Goal: Transaction & Acquisition: Purchase product/service

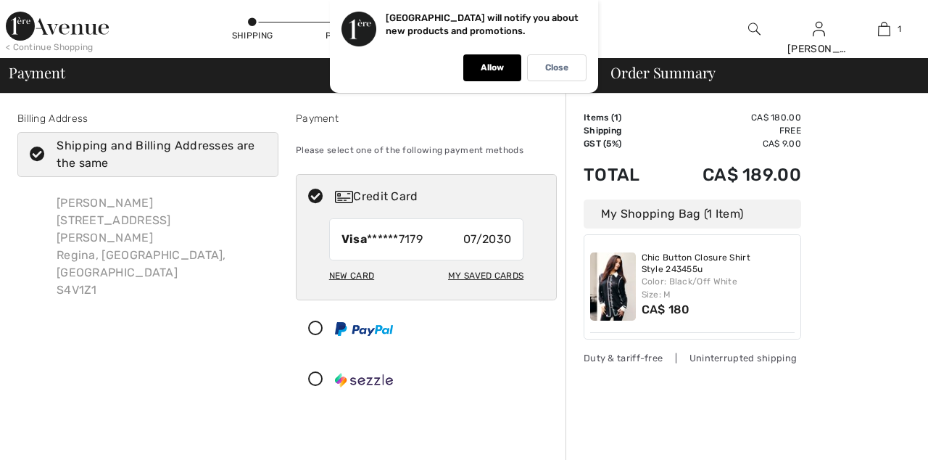
checkbox input "true"
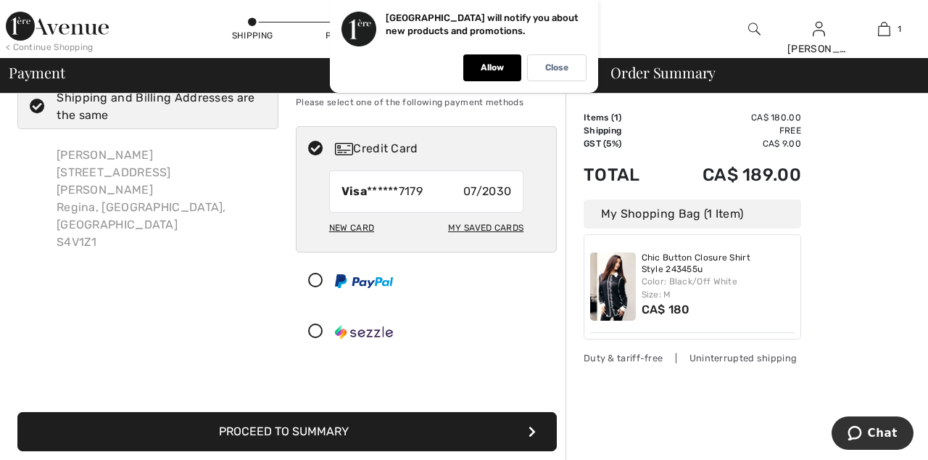
scroll to position [49, 0]
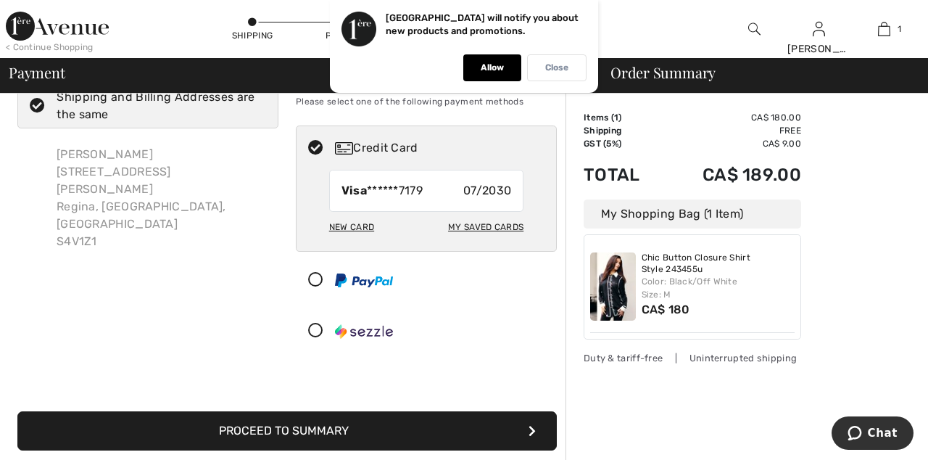
click at [558, 67] on p "Close" at bounding box center [556, 67] width 23 height 11
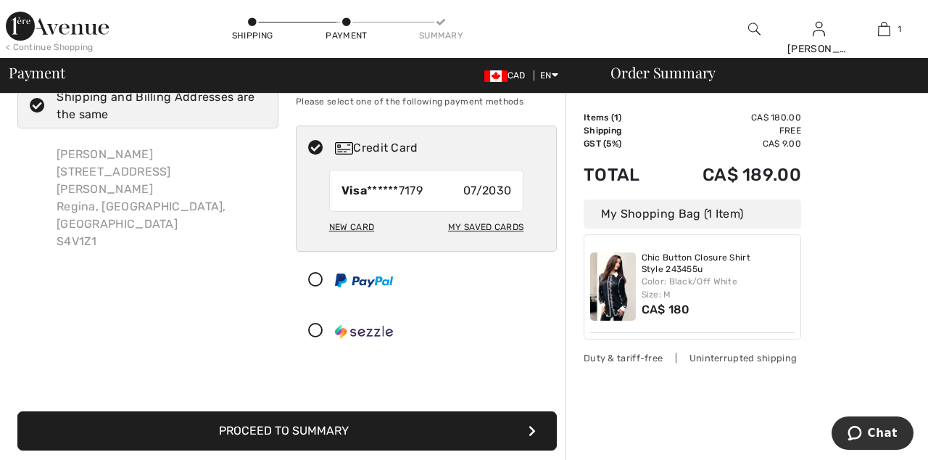
click at [473, 450] on button "Proceed to Summary" at bounding box center [286, 430] width 539 height 39
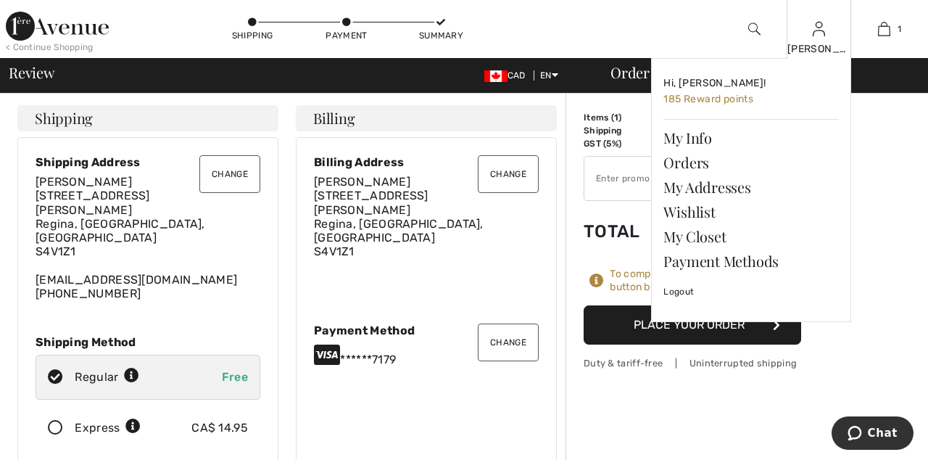
click at [822, 26] on img at bounding box center [819, 28] width 12 height 17
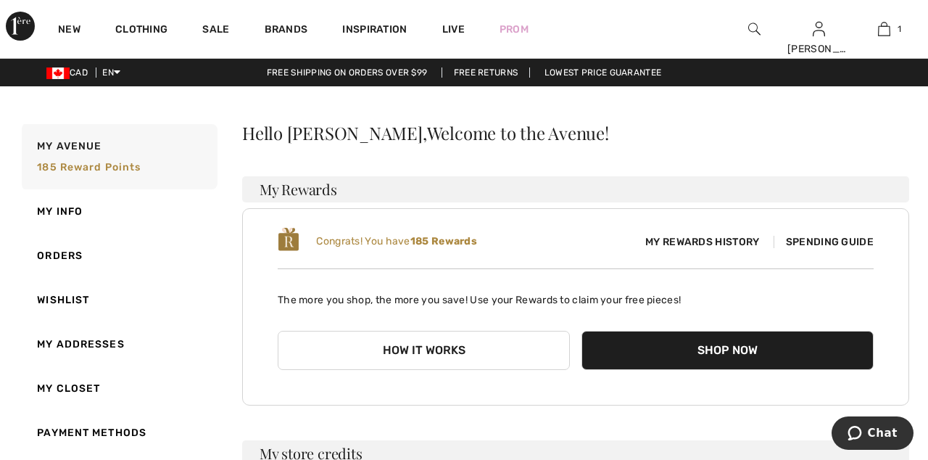
click at [697, 249] on span "My Rewards History" at bounding box center [702, 241] width 137 height 15
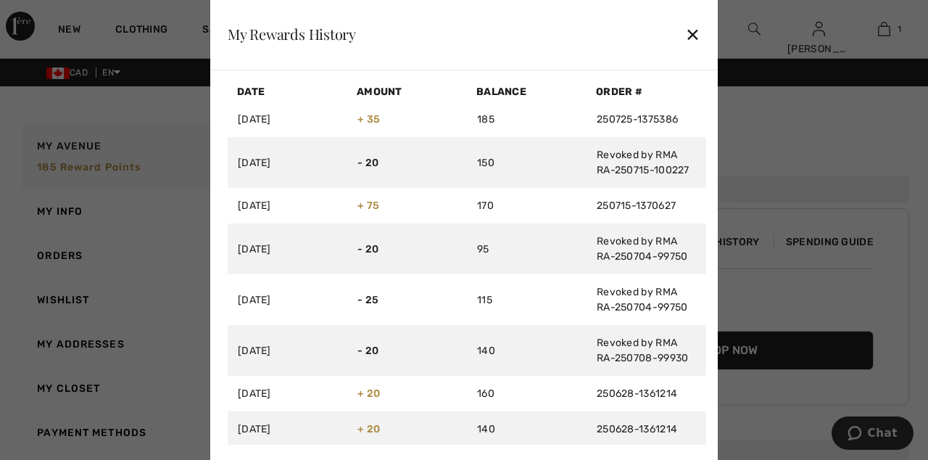
click at [697, 41] on div "✕" at bounding box center [692, 34] width 15 height 30
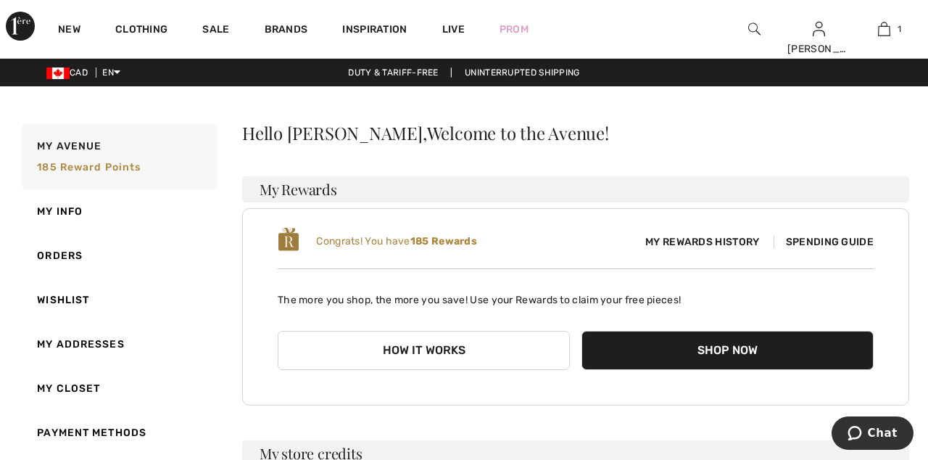
click at [827, 248] on span "Spending Guide" at bounding box center [824, 242] width 100 height 12
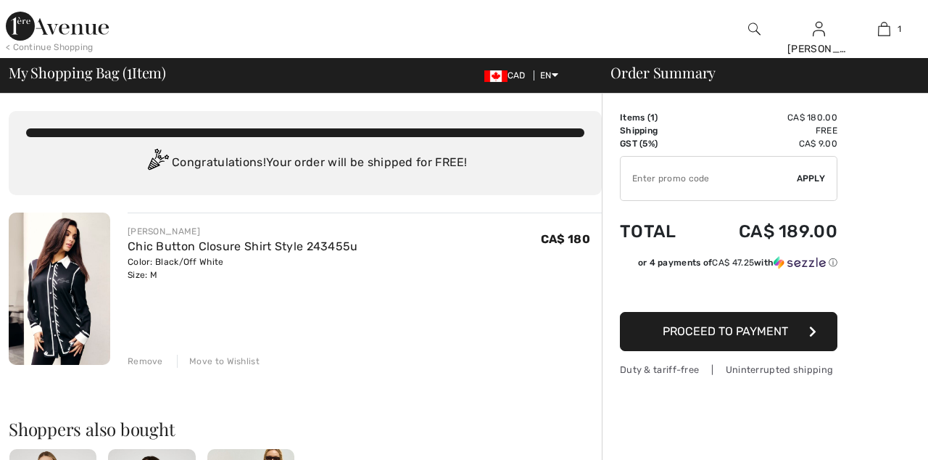
checkbox input "true"
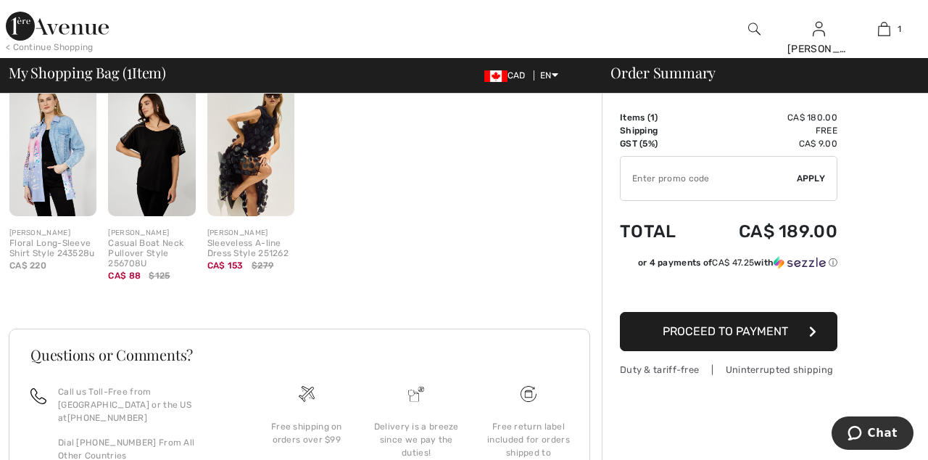
scroll to position [365, 0]
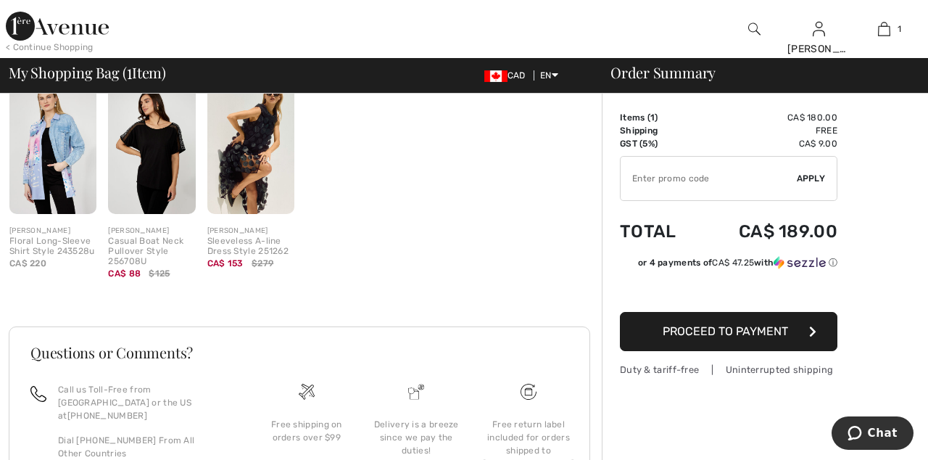
click at [734, 338] on span "Proceed to Payment" at bounding box center [725, 331] width 125 height 14
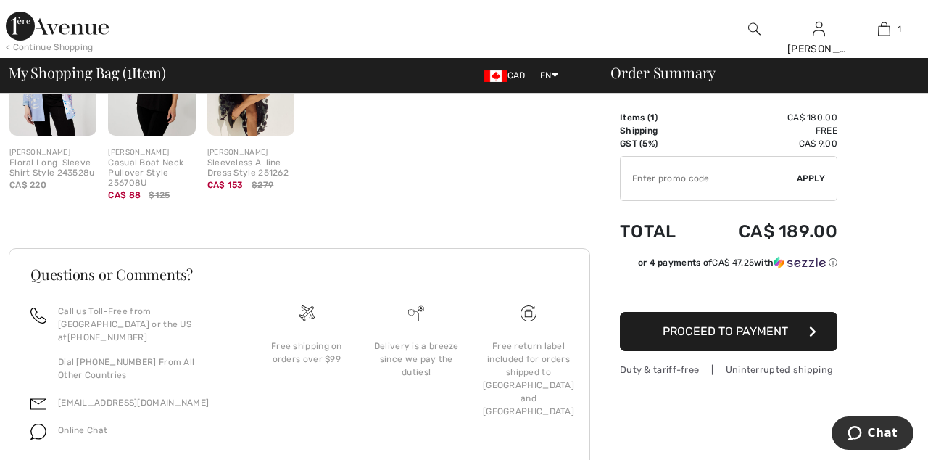
scroll to position [471, 0]
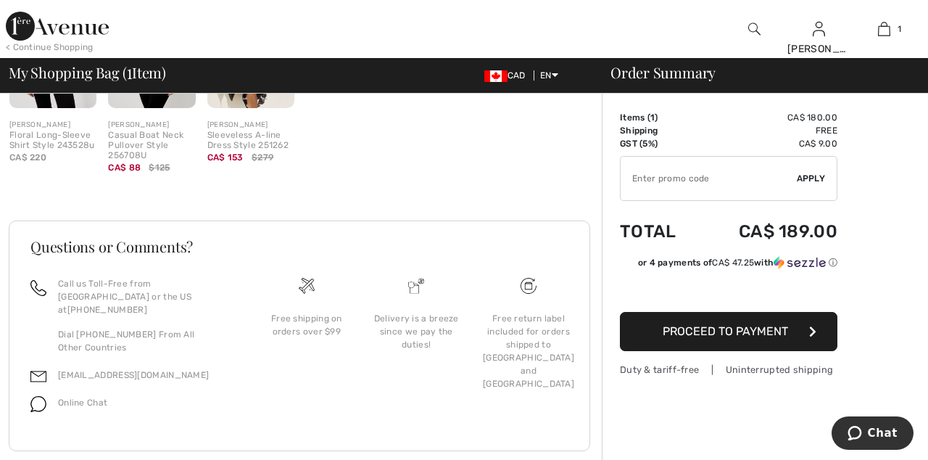
click at [777, 338] on span "Proceed to Payment" at bounding box center [725, 331] width 125 height 14
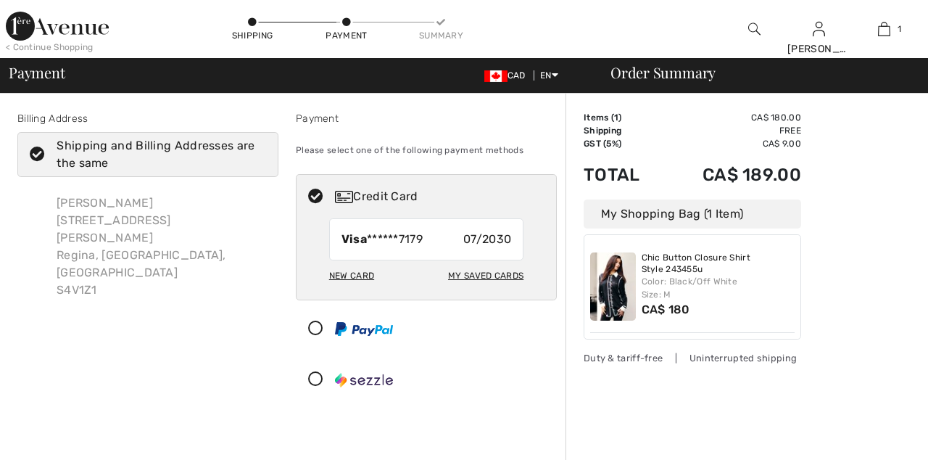
click at [483, 288] on div "My Saved Cards" at bounding box center [485, 275] width 75 height 25
radio input "true"
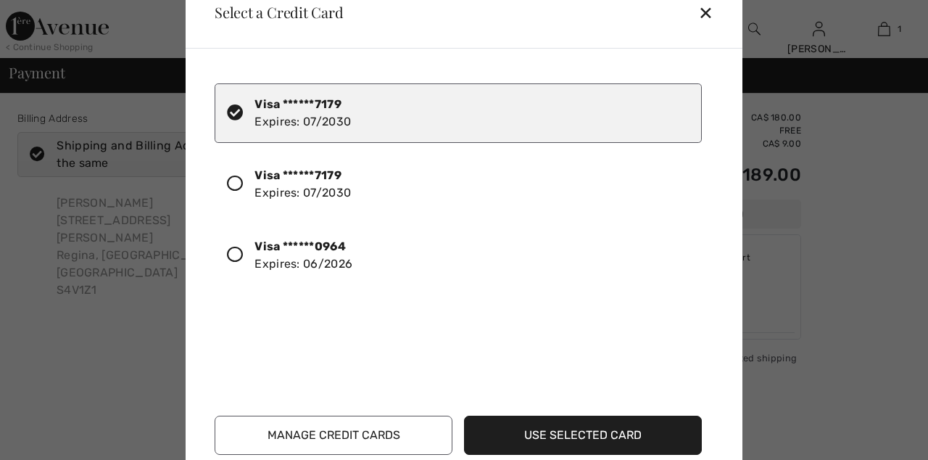
checkbox input "true"
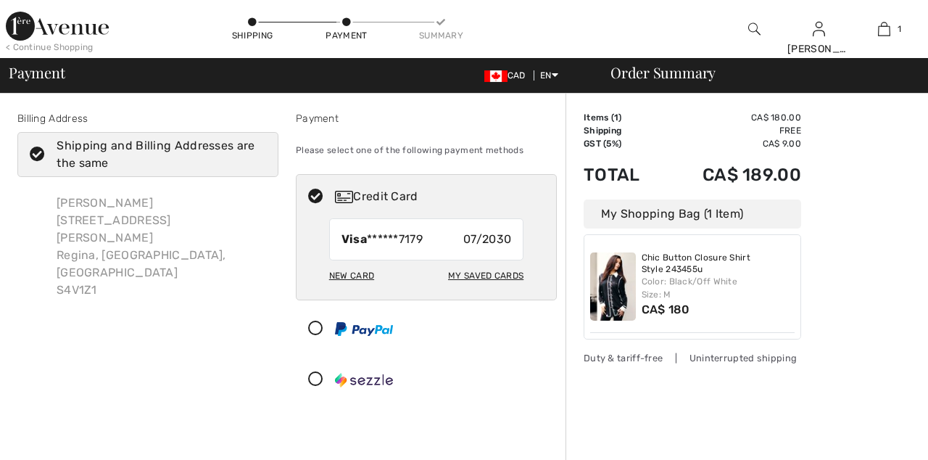
checkbox input "true"
click at [368, 288] on div "New Card" at bounding box center [351, 275] width 45 height 25
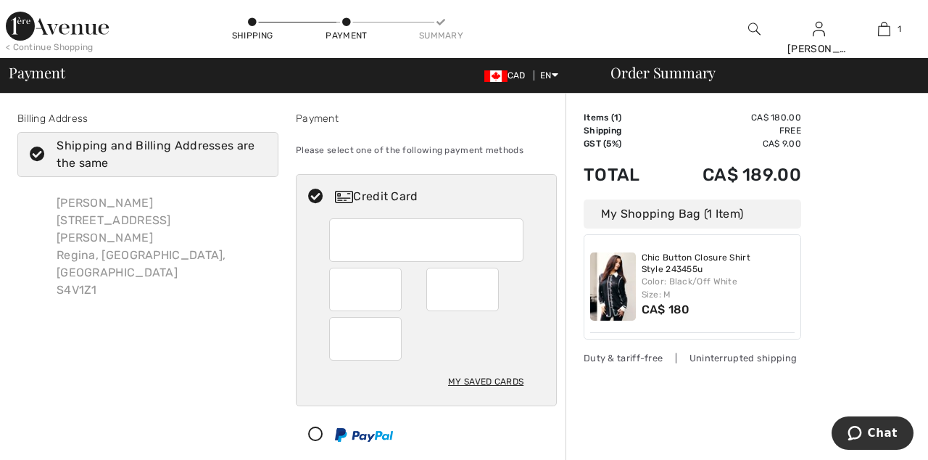
click at [489, 394] on div "My Saved Cards" at bounding box center [485, 381] width 75 height 25
radio input "true"
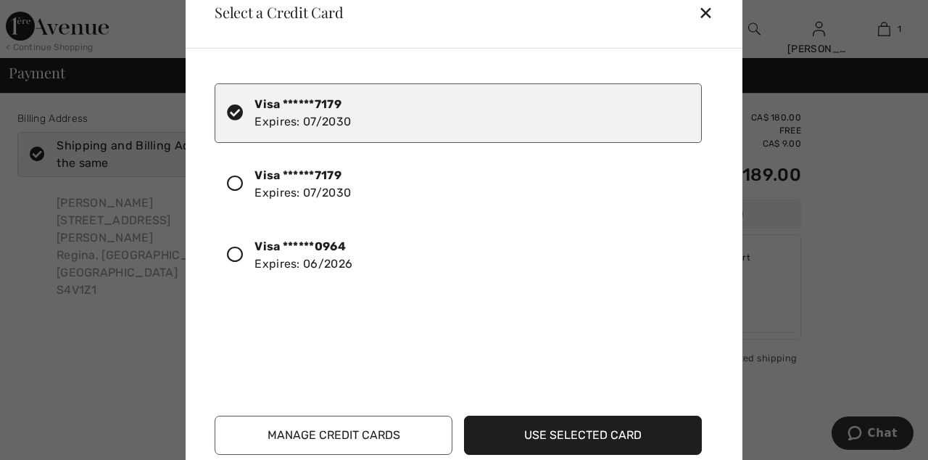
click at [240, 262] on icon at bounding box center [235, 255] width 16 height 16
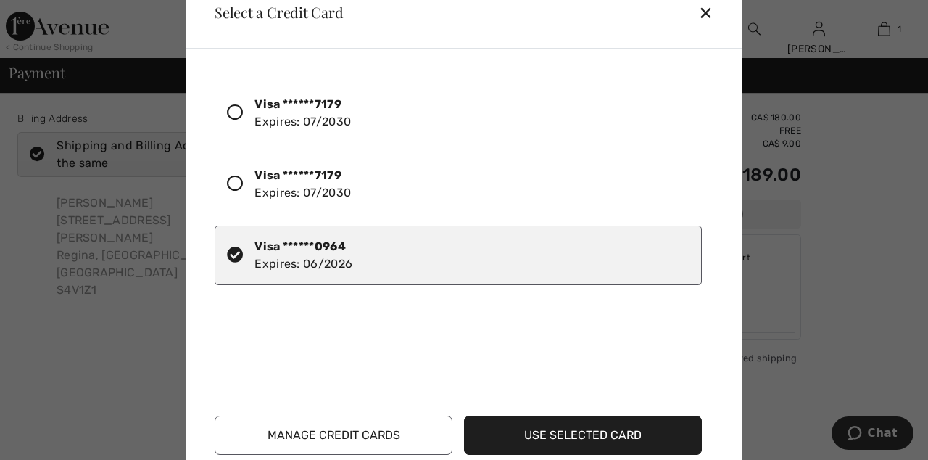
click at [587, 426] on button "Use Selected Card" at bounding box center [583, 434] width 238 height 39
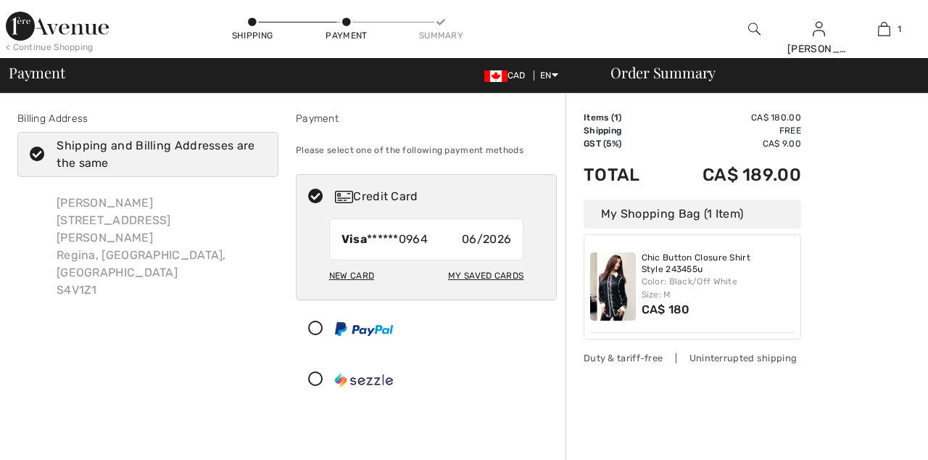
checkbox input "true"
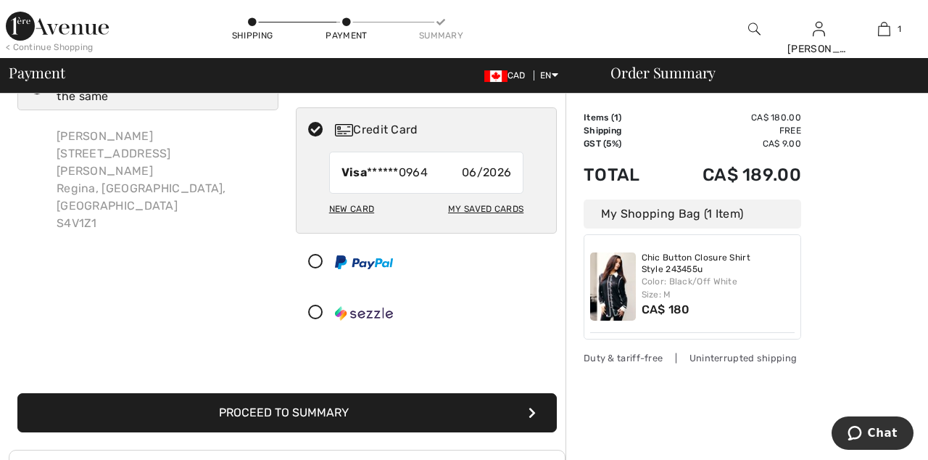
scroll to position [73, 0]
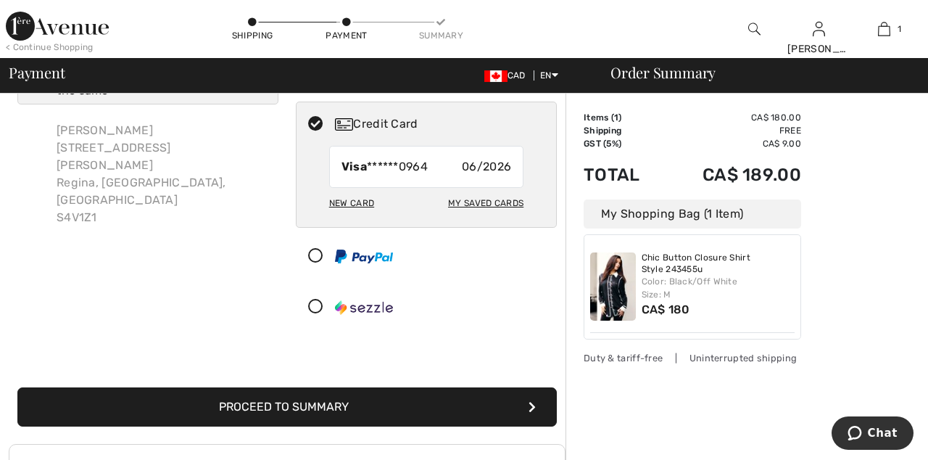
click at [461, 426] on button "Proceed to Summary" at bounding box center [286, 406] width 539 height 39
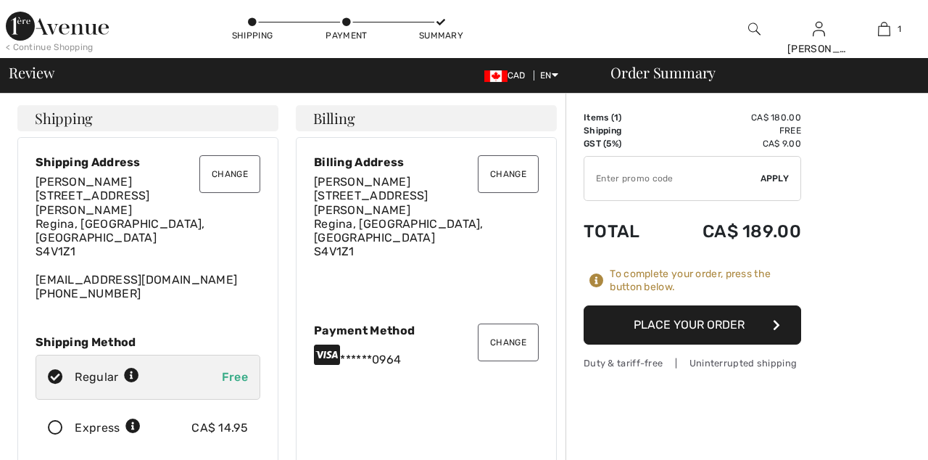
checkbox input "true"
click at [729, 344] on button "Place Your Order" at bounding box center [693, 324] width 218 height 39
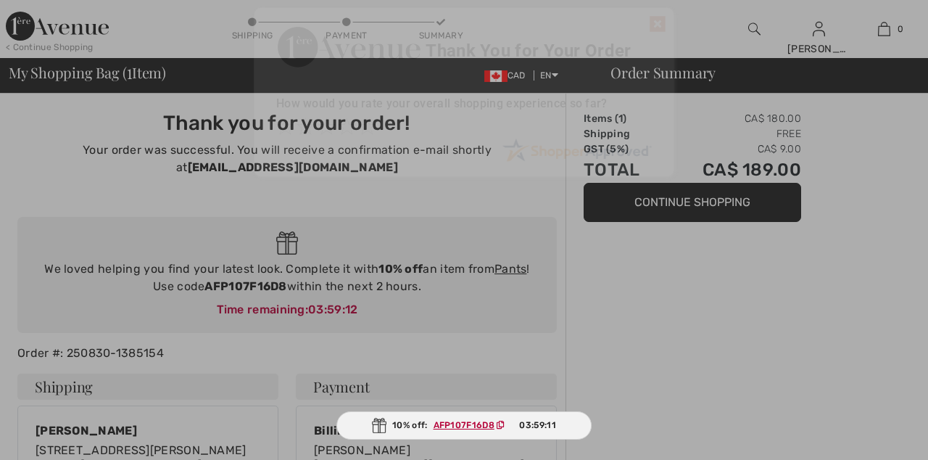
checkbox input "true"
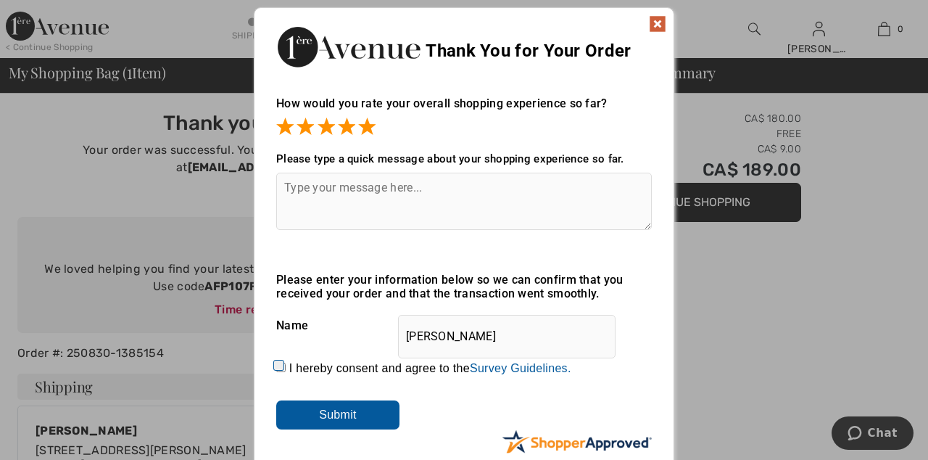
click at [655, 25] on img at bounding box center [657, 23] width 17 height 17
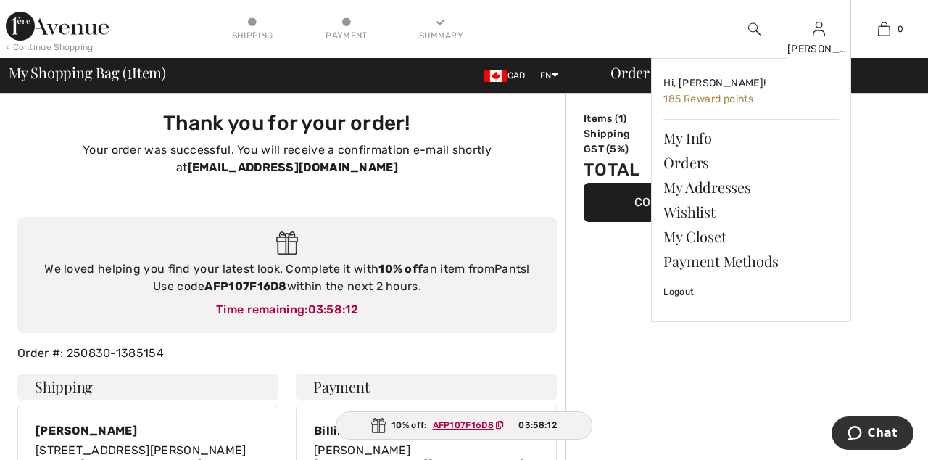
click at [819, 36] on img at bounding box center [819, 28] width 12 height 17
